Goal: Task Accomplishment & Management: Use online tool/utility

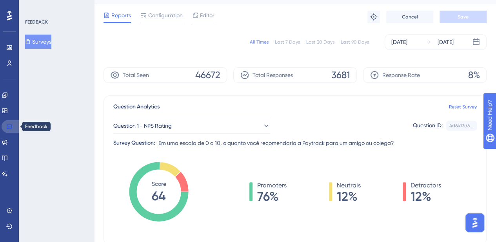
click at [18, 127] on link at bounding box center [11, 126] width 19 height 13
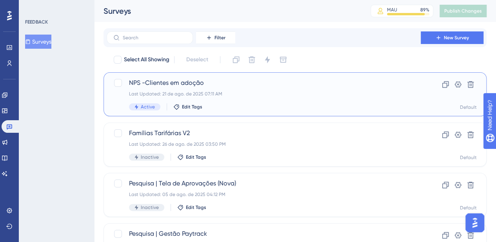
click at [253, 97] on div "NPS -Clientes em adoção Last Updated: 21 de ago. de 2025 07:11 AM Active Edit T…" at bounding box center [263, 94] width 269 height 32
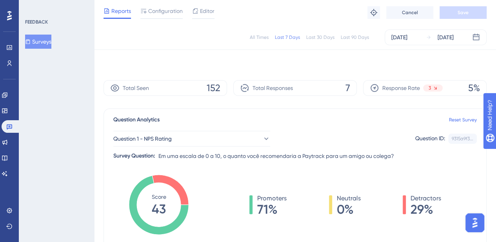
scroll to position [0, 6]
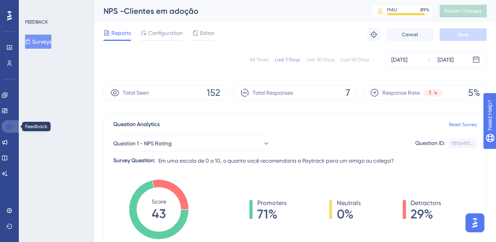
click at [16, 123] on link at bounding box center [11, 126] width 19 height 13
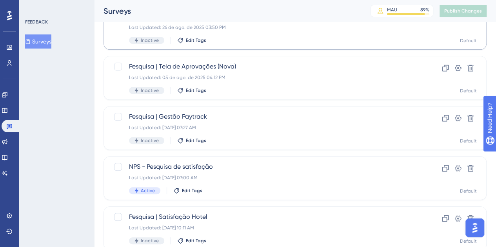
scroll to position [116, 0]
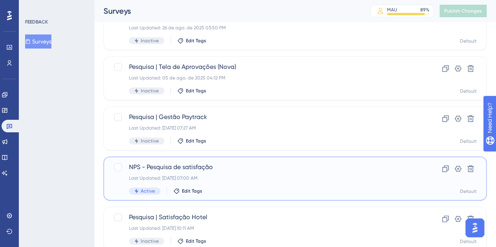
click at [236, 176] on div "Last Updated: [DATE] 07:00 AM" at bounding box center [263, 178] width 269 height 6
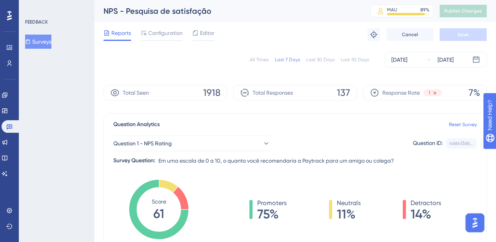
click at [262, 59] on div "All Times" at bounding box center [259, 59] width 19 height 6
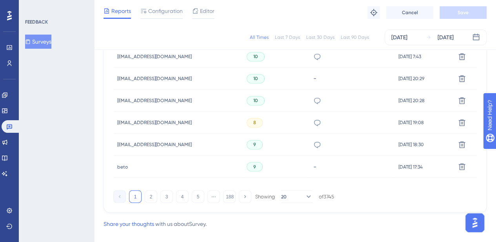
scroll to position [580, 0]
click at [155, 193] on button "2" at bounding box center [151, 195] width 13 height 13
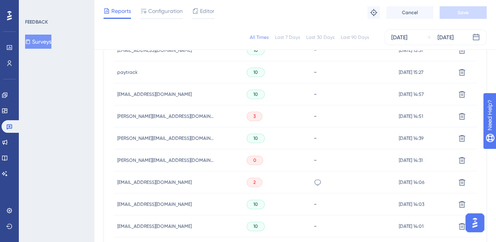
scroll to position [392, 0]
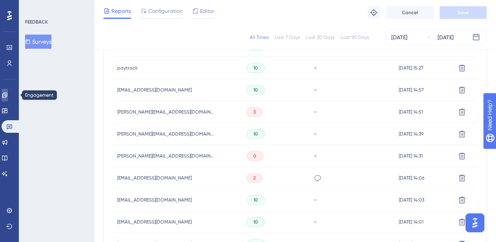
click at [8, 100] on link at bounding box center [5, 95] width 6 height 13
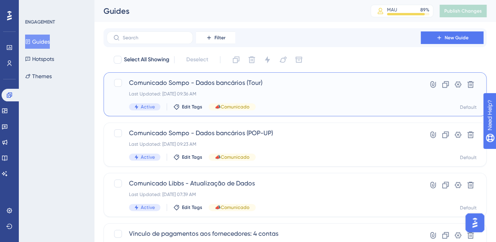
click at [280, 102] on div "Comunicado Sompo - Dados bancários (Tour) Last Updated: [DATE] 09:36 AM Active …" at bounding box center [263, 94] width 269 height 32
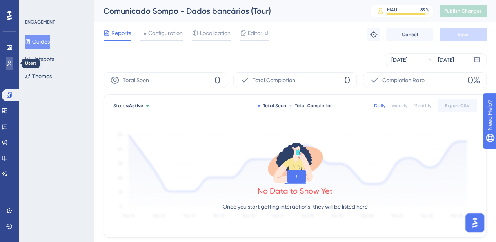
click at [13, 62] on link at bounding box center [9, 63] width 6 height 13
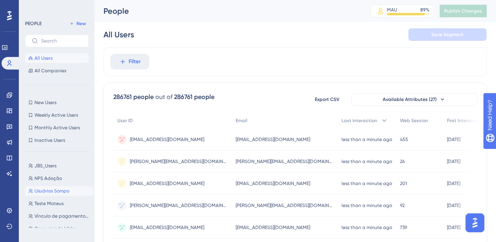
click at [48, 192] on span "Usuários Sompo" at bounding box center [52, 190] width 35 height 6
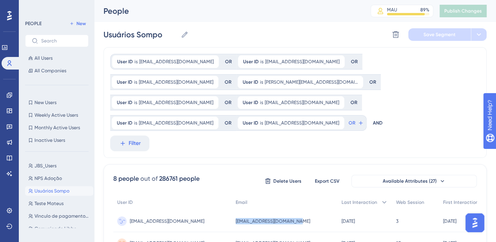
drag, startPoint x: 265, startPoint y: 200, endPoint x: 202, endPoint y: 200, distance: 62.7
click at [232, 210] on div "[EMAIL_ADDRESS][DOMAIN_NAME] [EMAIL_ADDRESS][DOMAIN_NAME]" at bounding box center [285, 221] width 106 height 22
copy span "[EMAIL_ADDRESS][DOMAIN_NAME]"
